Goal: Information Seeking & Learning: Learn about a topic

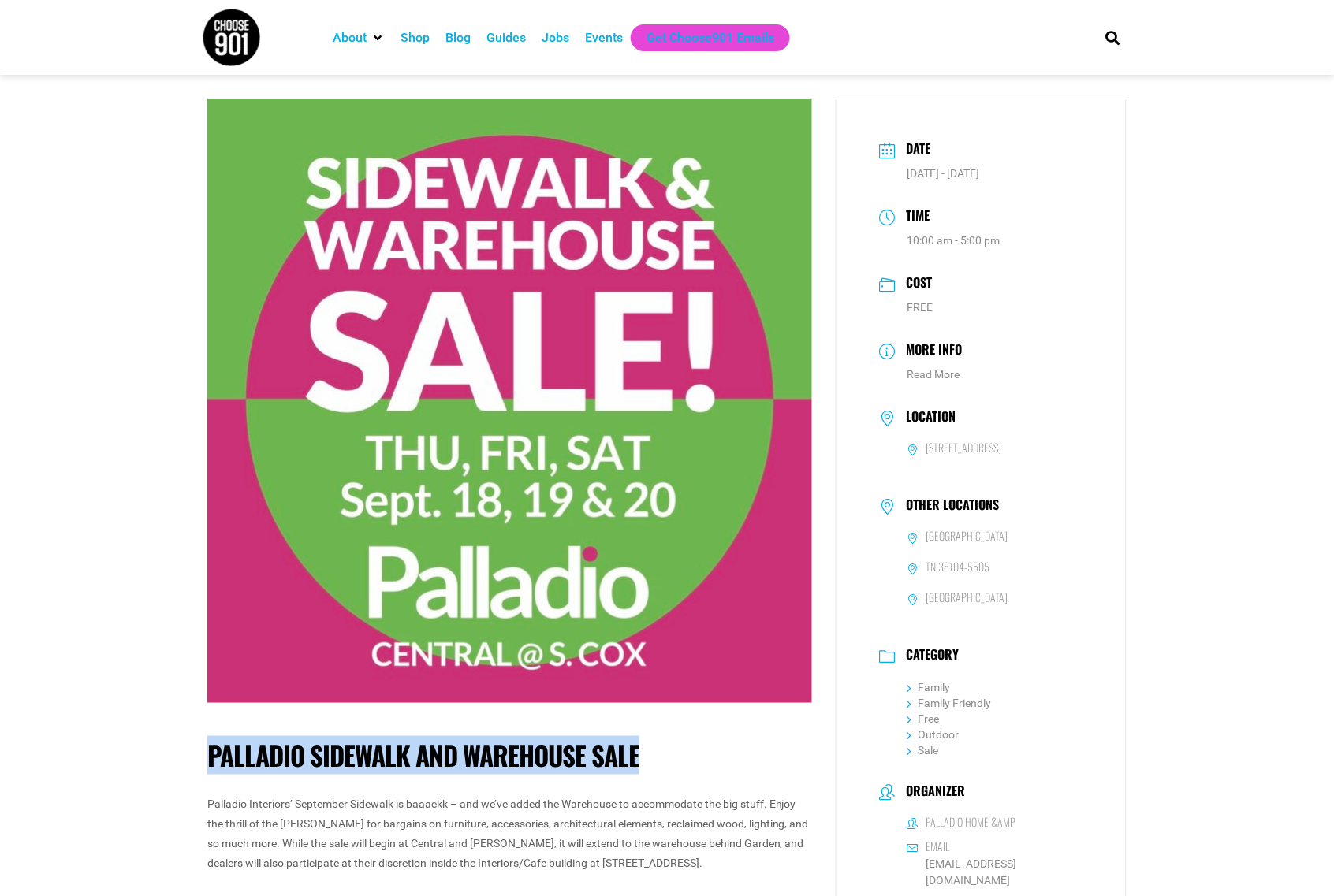
drag, startPoint x: 207, startPoint y: 759, endPoint x: 642, endPoint y: 751, distance: 435.1
click at [642, 751] on h1 "Palladio Sidewalk and Warehouse Sale" at bounding box center [509, 755] width 604 height 31
copy h1 "Palladio Sidewalk and Warehouse Sale"
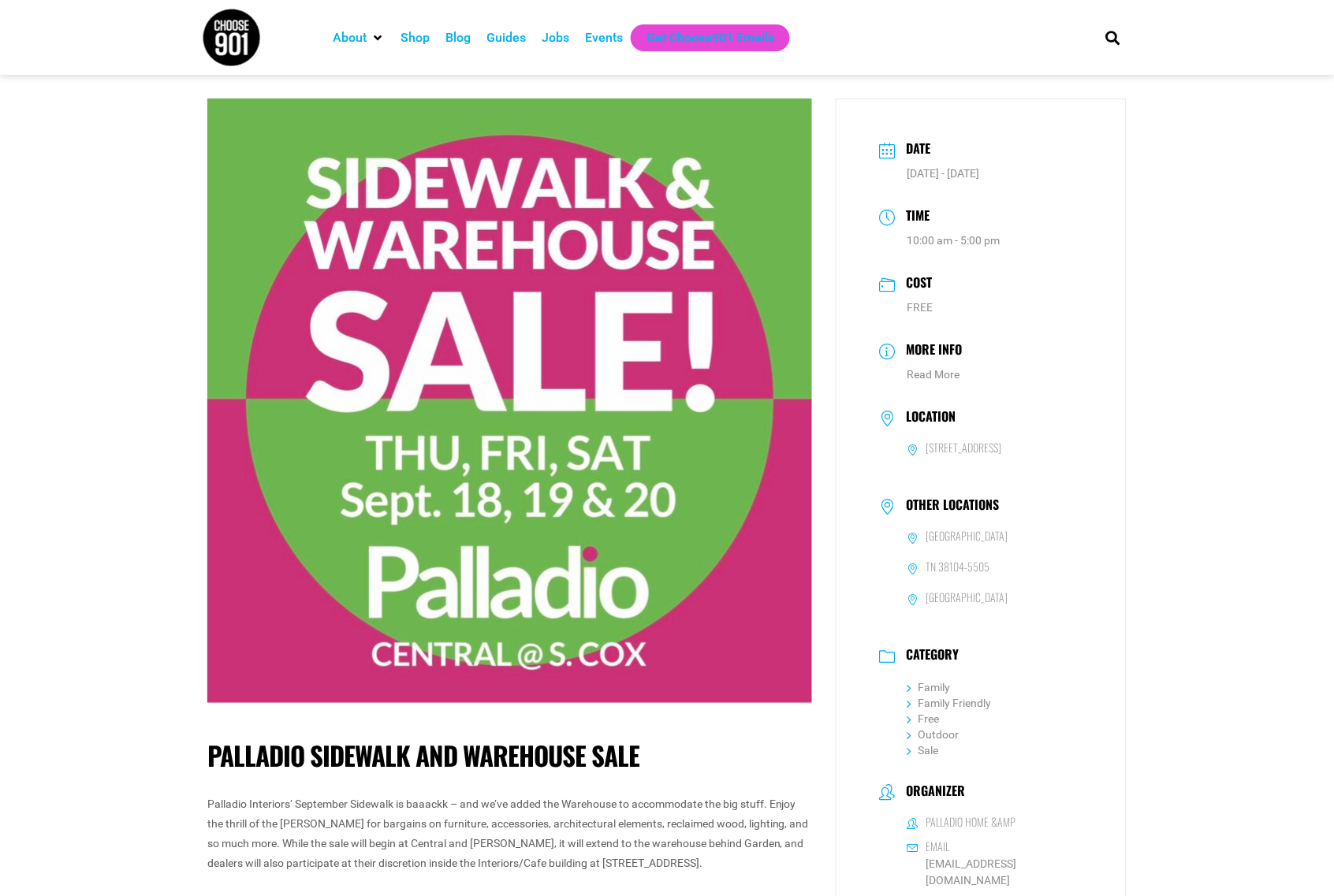
drag, startPoint x: 1279, startPoint y: 450, endPoint x: 1230, endPoint y: 370, distance: 93.8
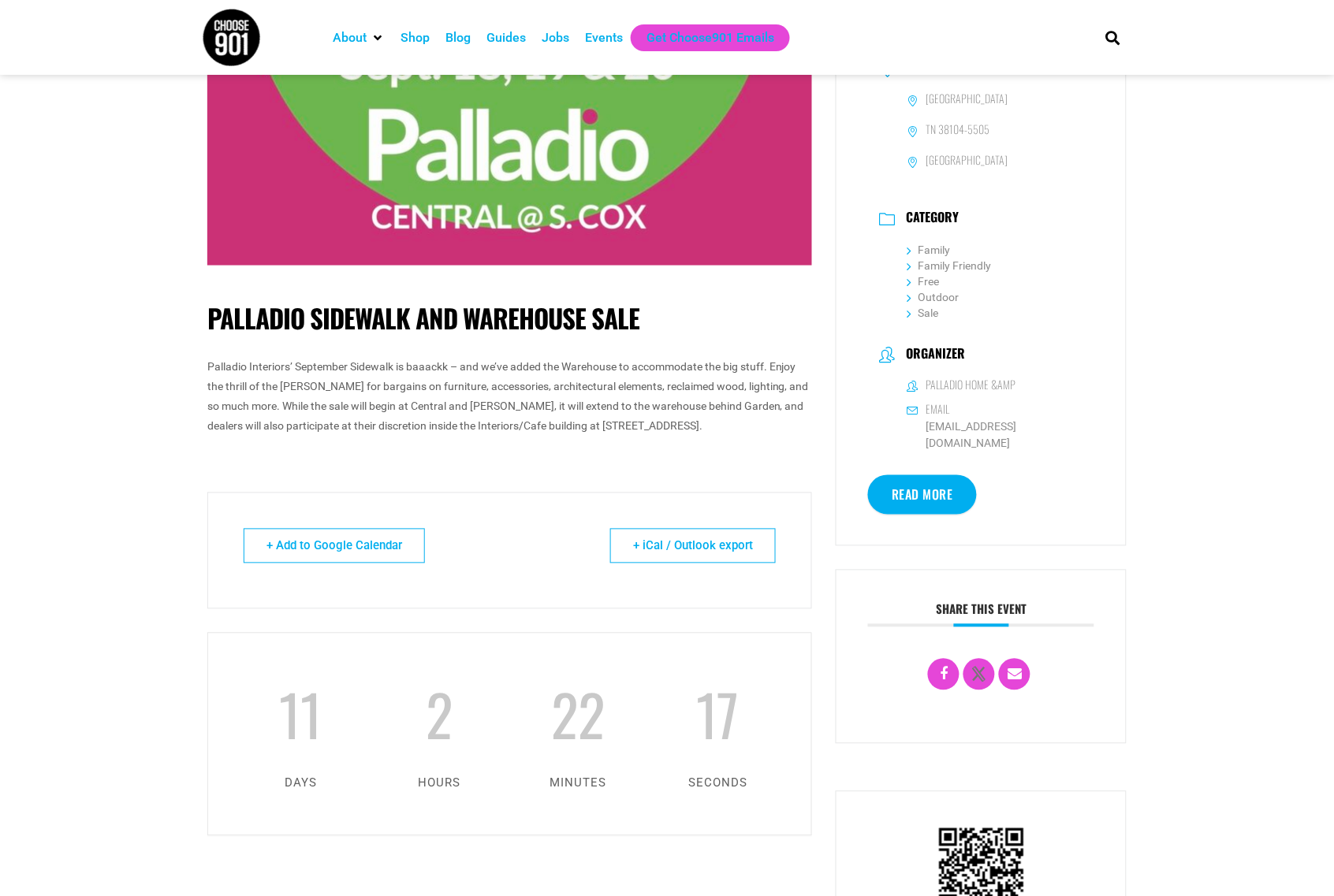
scroll to position [472, 0]
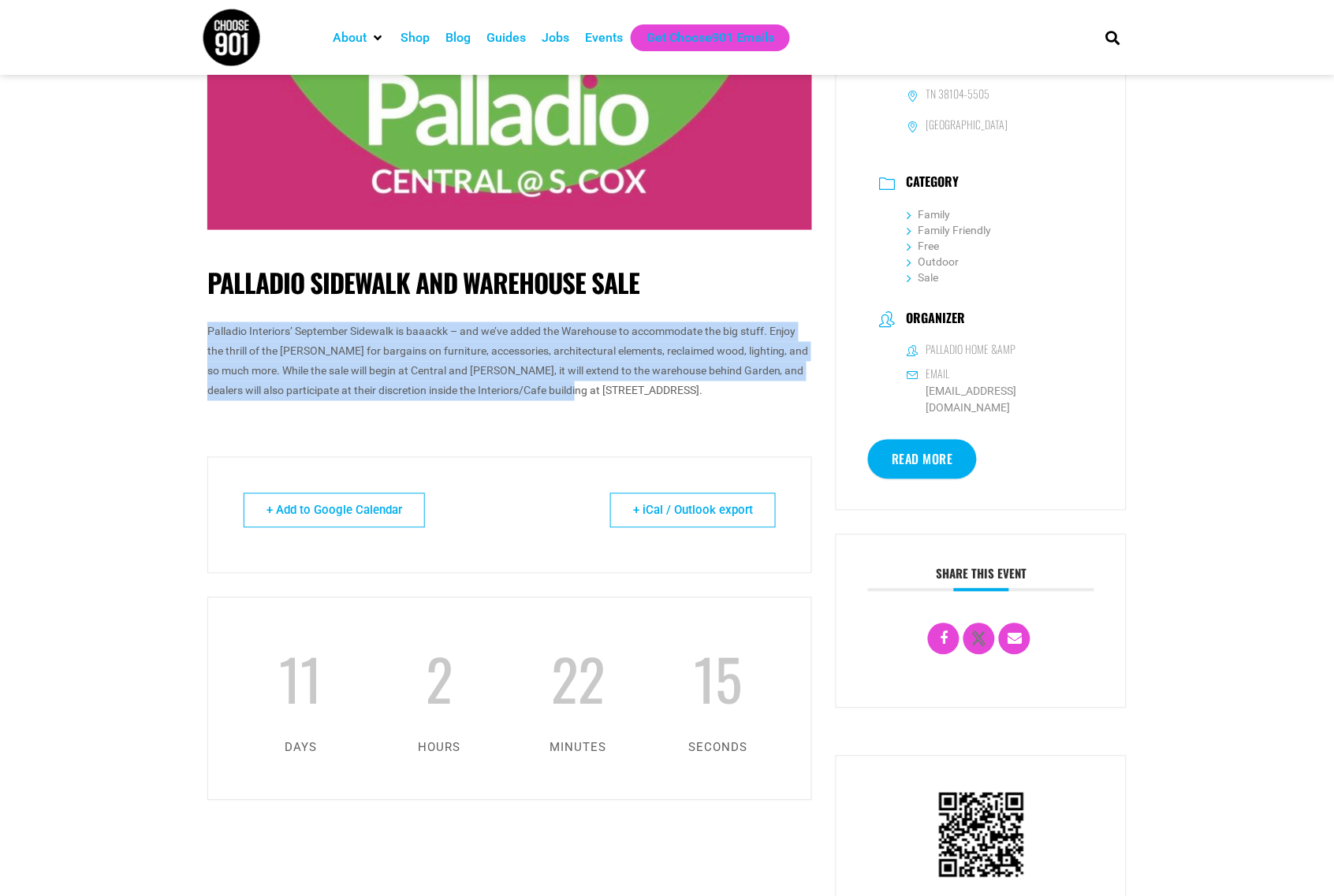
drag, startPoint x: 209, startPoint y: 324, endPoint x: 611, endPoint y: 392, distance: 407.7
click at [611, 392] on p "Palladio Interiors’ September Sidewalk is baaackk – and we’ve added the Warehou…" at bounding box center [509, 362] width 604 height 80
copy p "Palladio Interiors’ September Sidewalk is baaackk – and we’ve added the Warehou…"
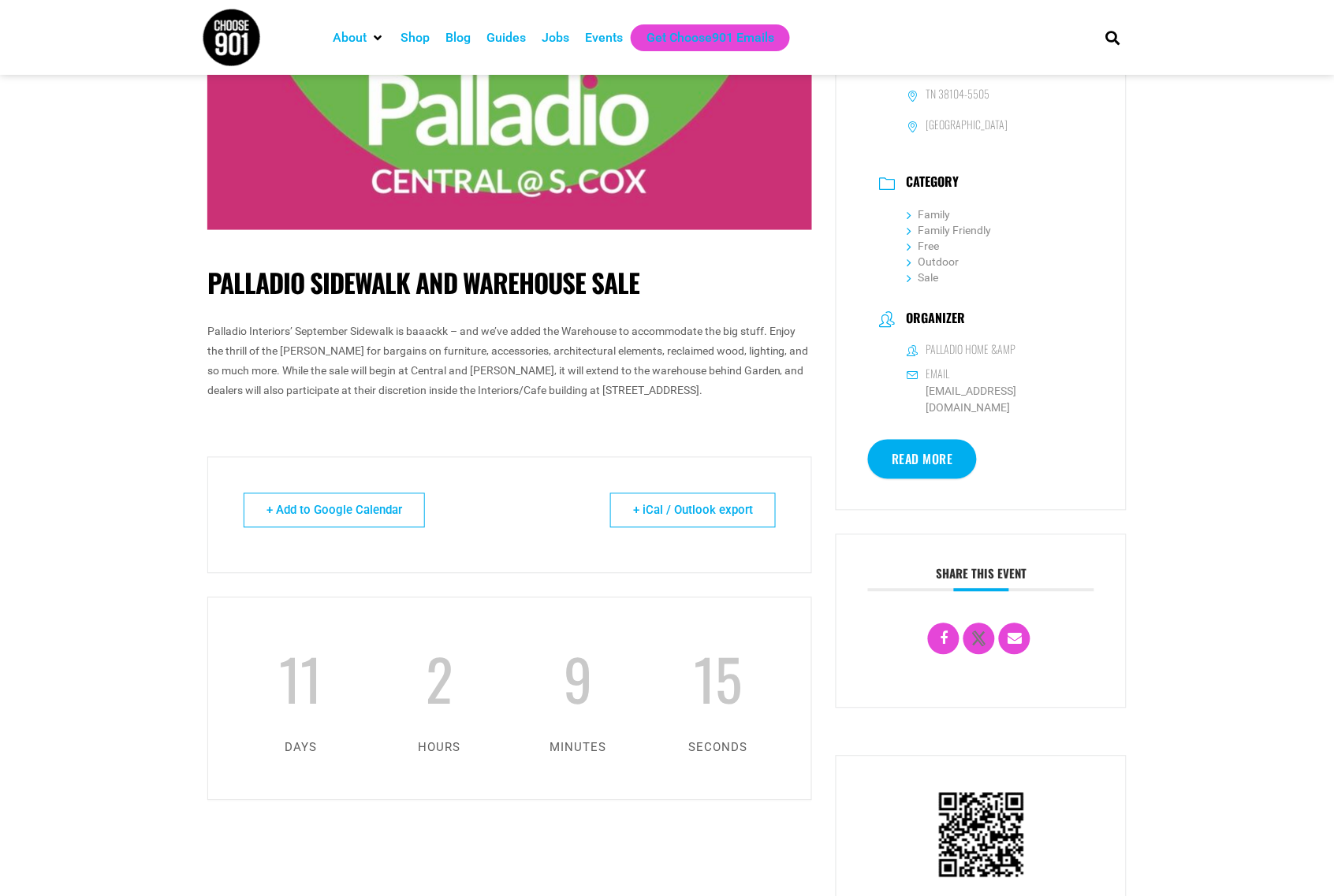
click at [0, 455] on body "About Contact Us Donate Shop Blog Guides Jobs Events Get Choose901 Emails Searc…" at bounding box center [667, 710] width 1334 height 2364
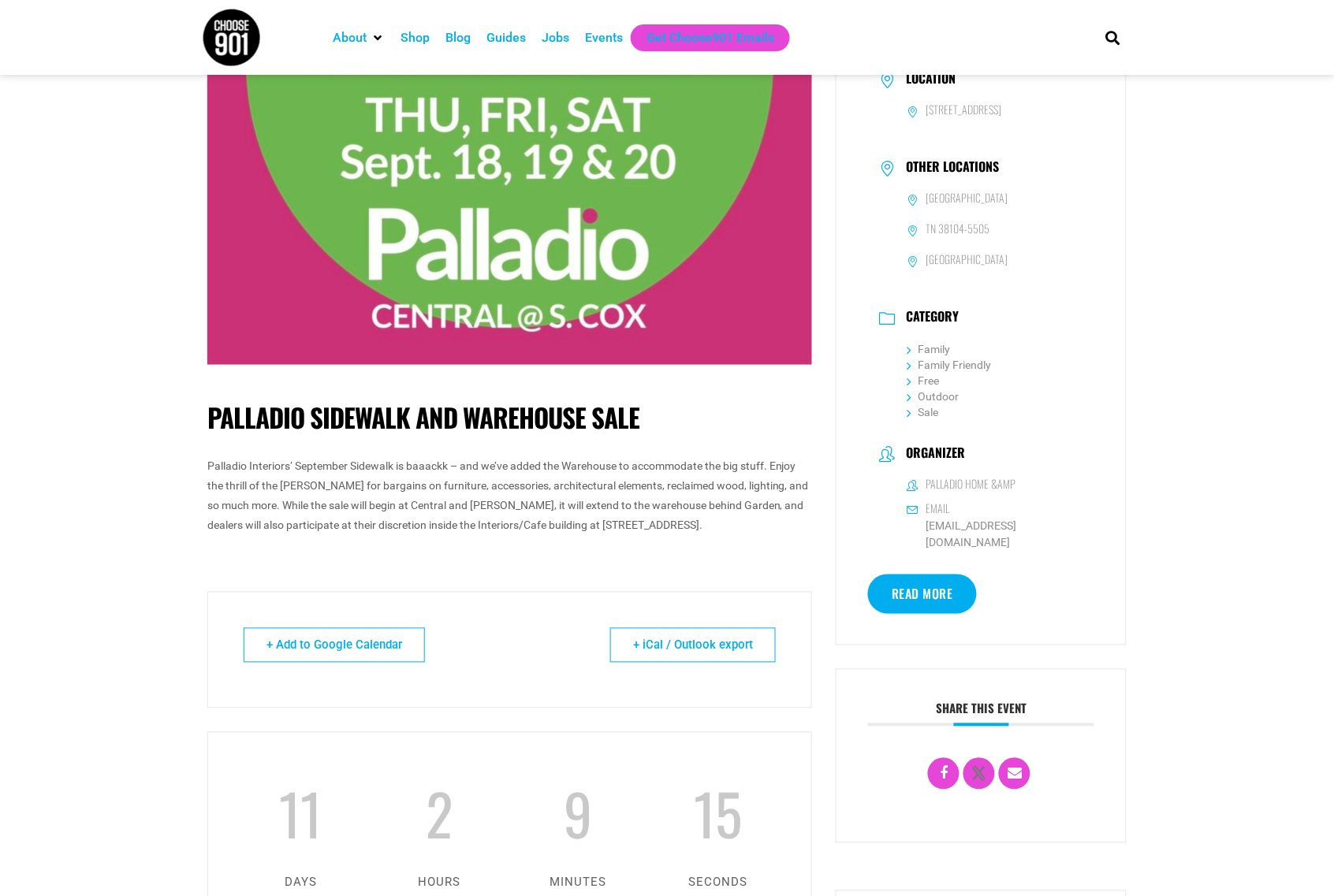
scroll to position [0, 0]
